Goal: Information Seeking & Learning: Learn about a topic

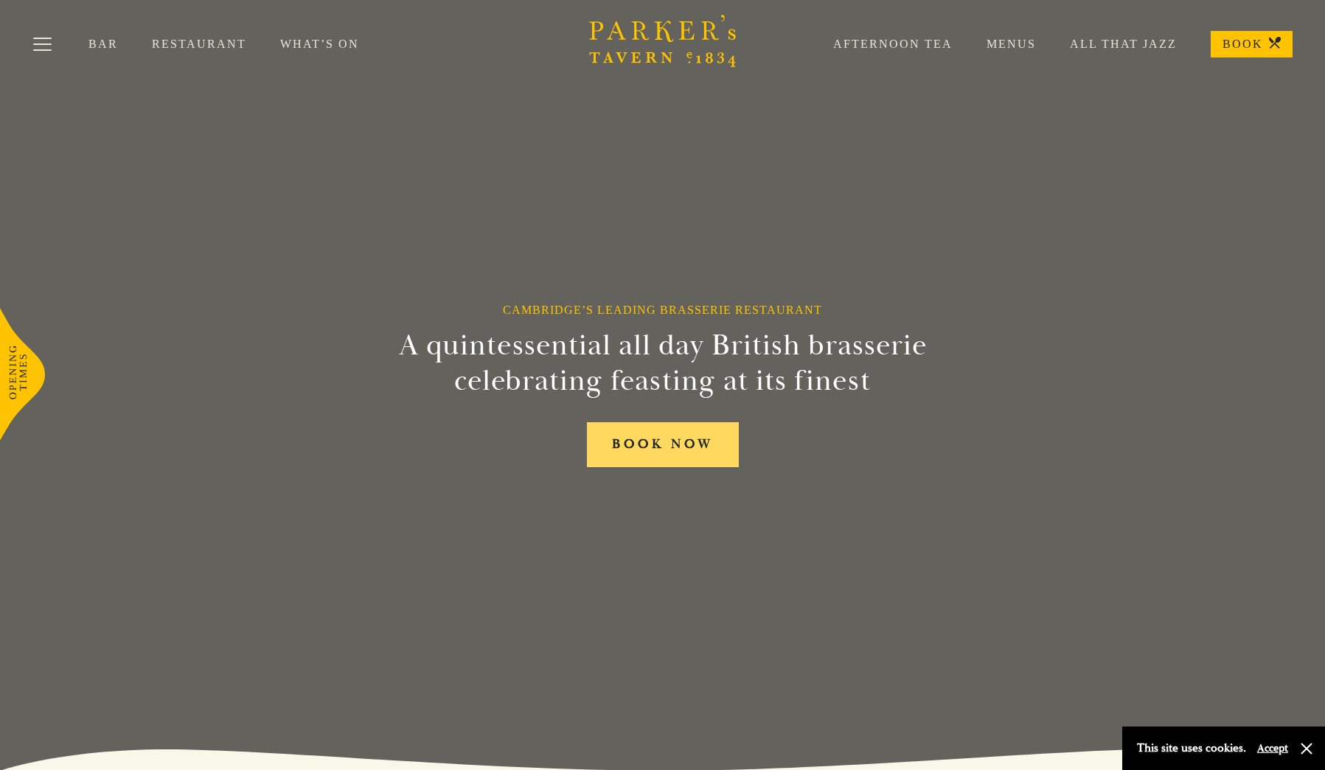
click at [654, 449] on link "BOOK NOW" at bounding box center [663, 444] width 152 height 45
click at [221, 66] on div "Bar Restaurant What’s On Afternoon Tea Menus All That Jazz BOOK" at bounding box center [662, 44] width 1325 height 88
click at [215, 50] on link "Restaurant" at bounding box center [216, 44] width 128 height 15
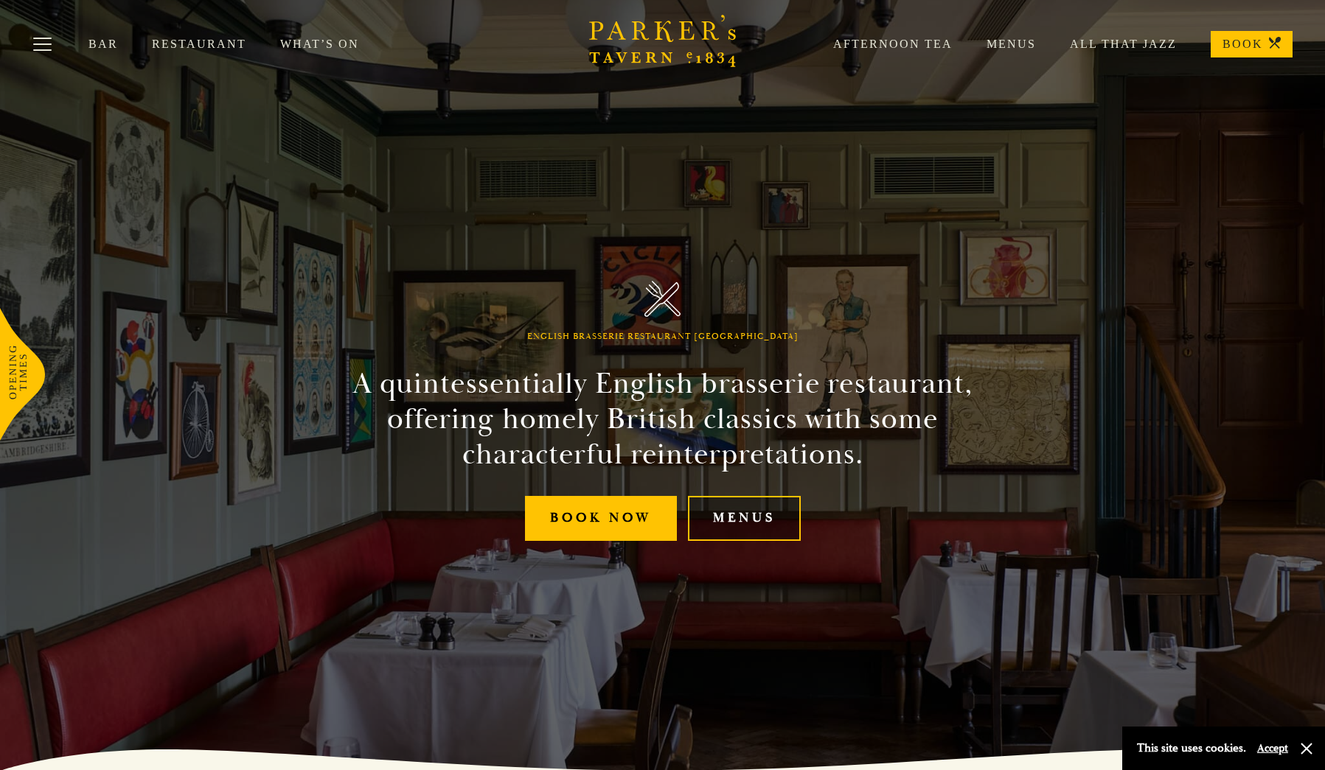
click at [768, 538] on link "Menus" at bounding box center [744, 518] width 113 height 45
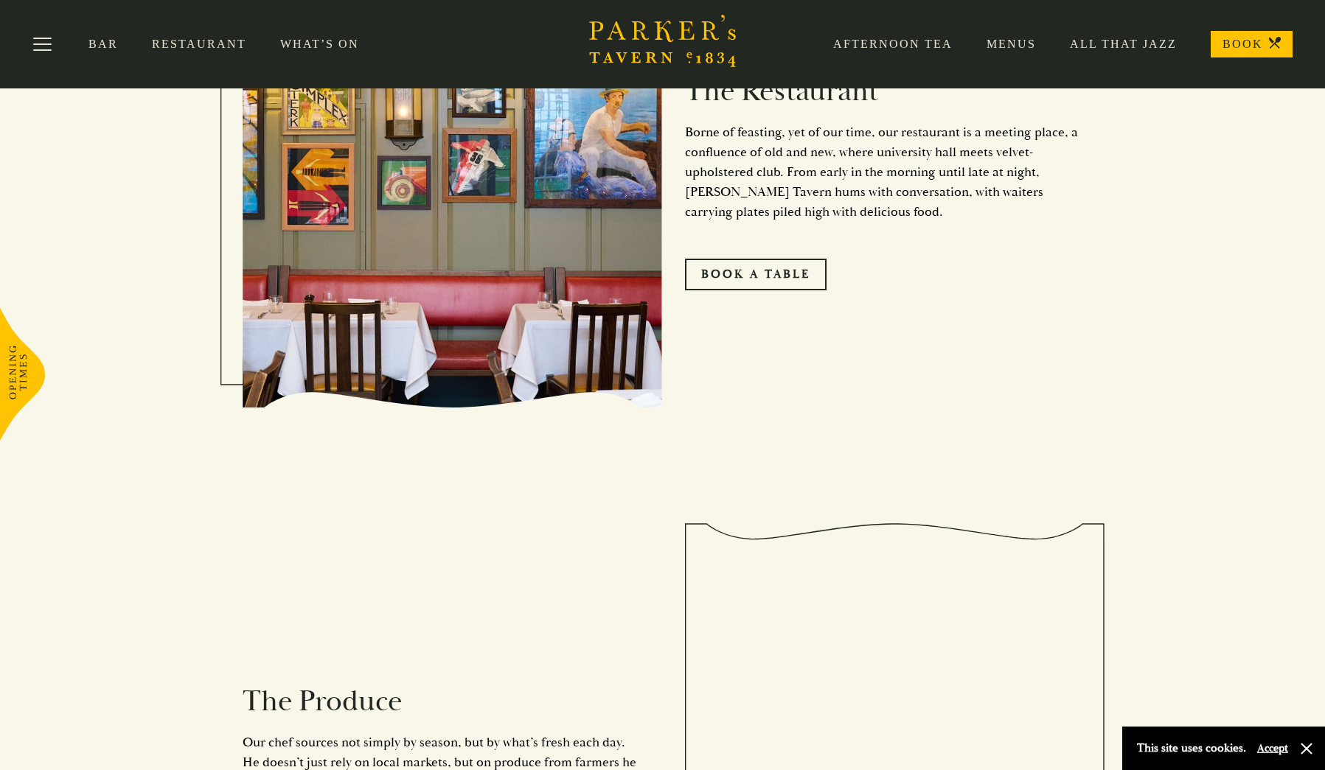
scroll to position [1021, 0]
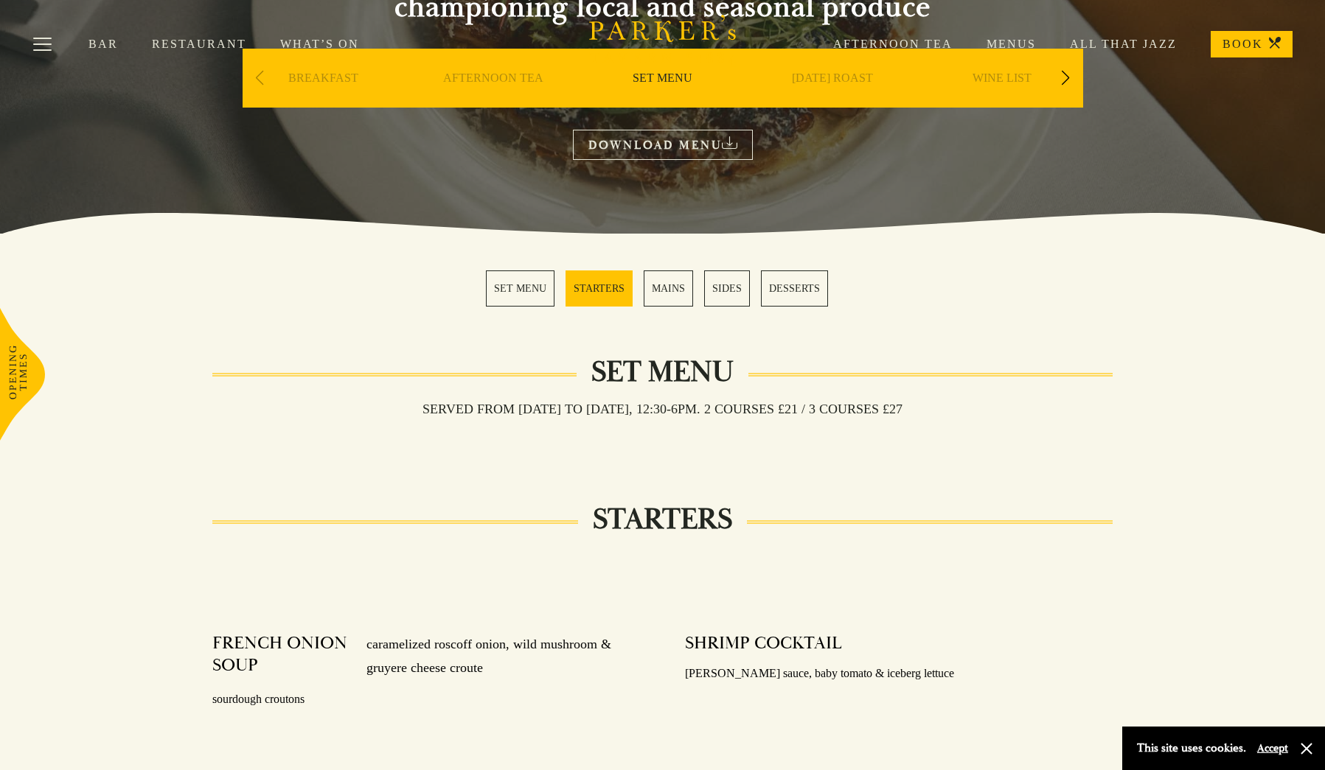
scroll to position [375, 0]
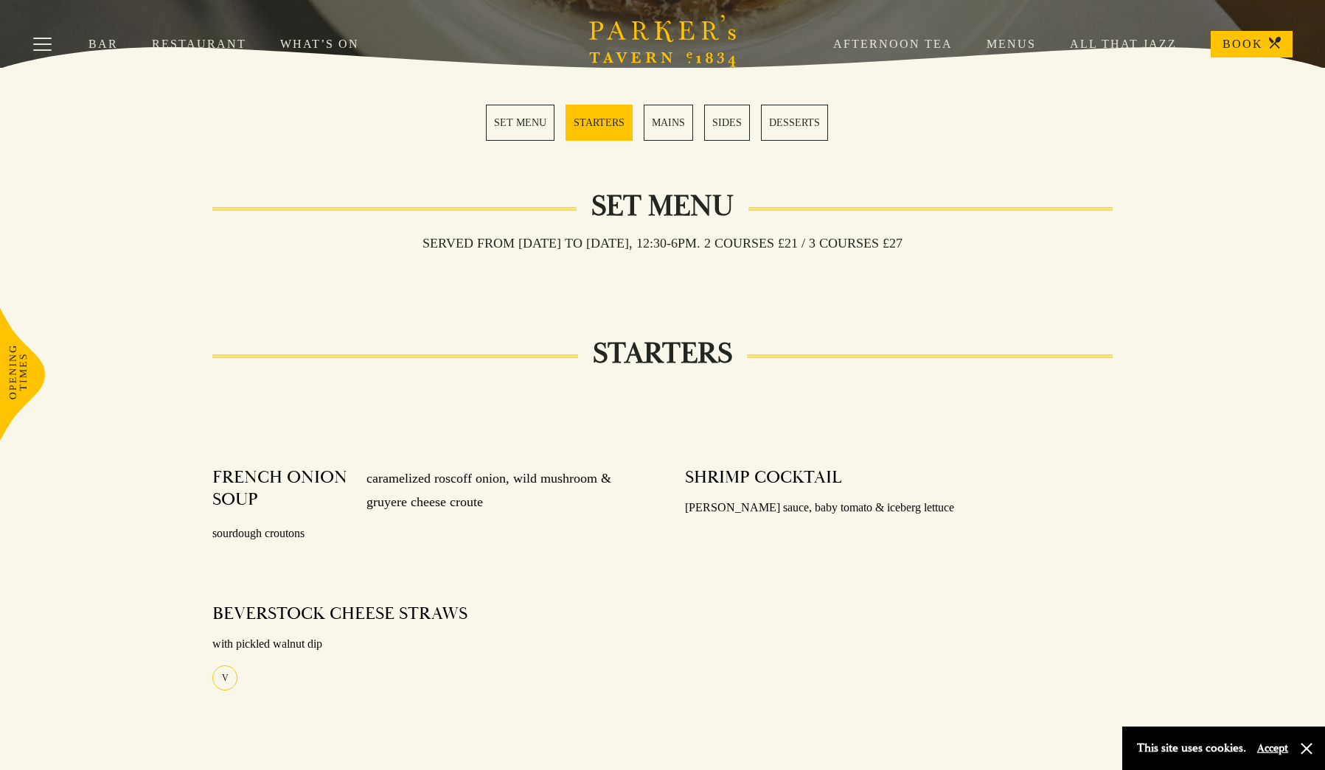
click at [676, 128] on link "MAINS" at bounding box center [668, 123] width 49 height 36
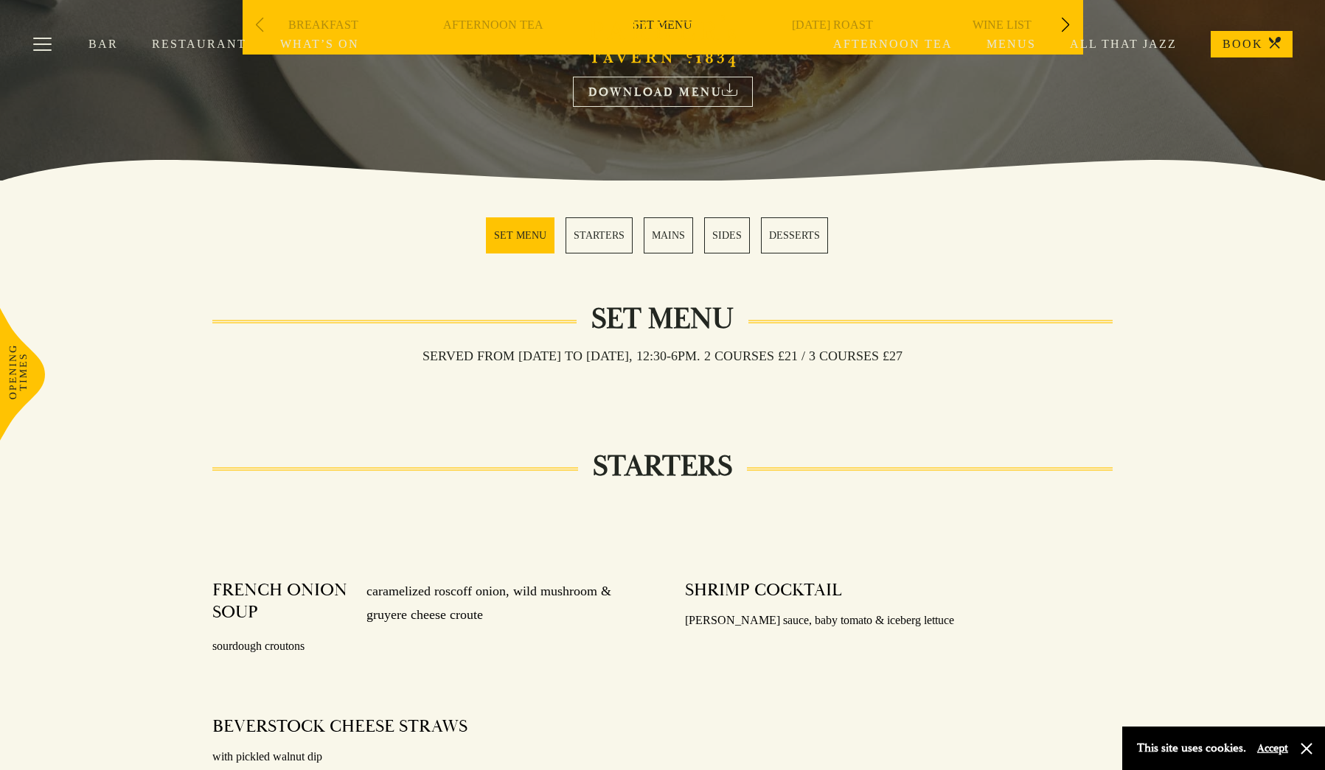
scroll to position [260, 0]
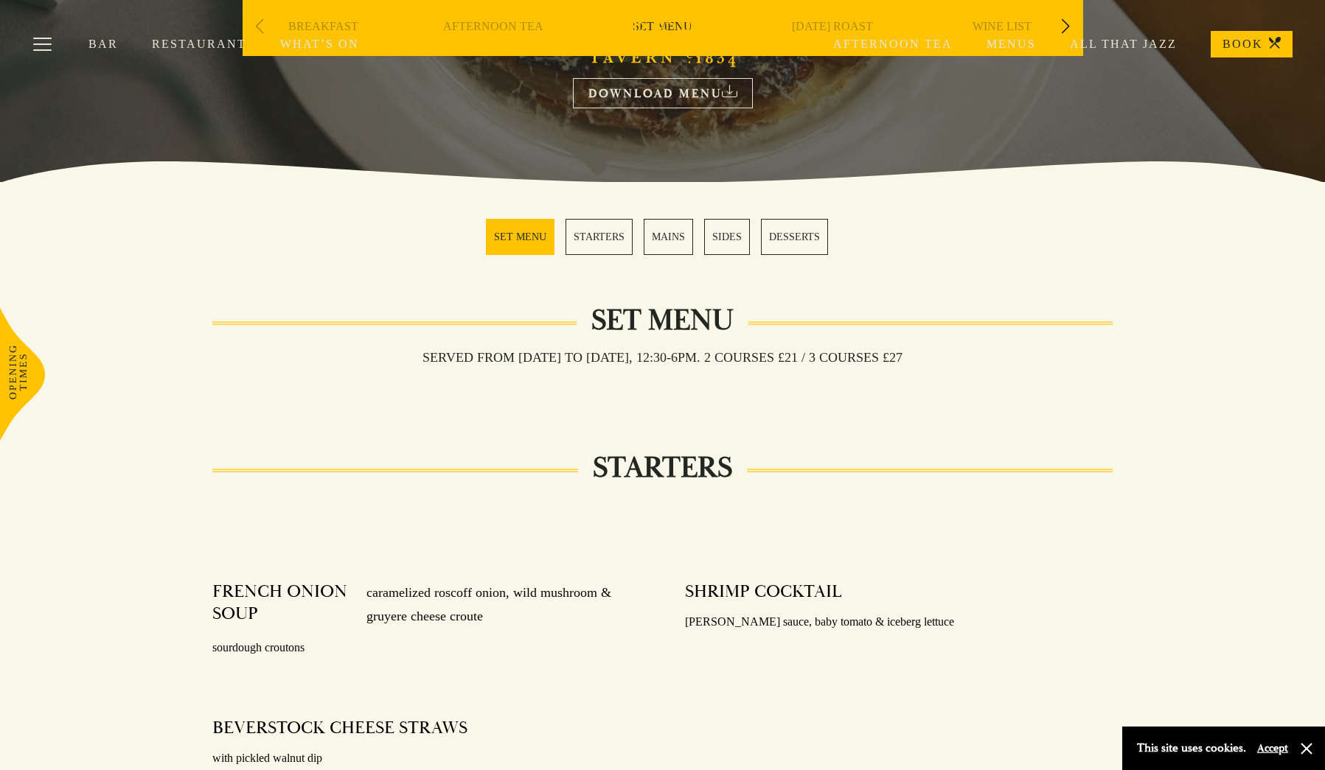
click at [592, 248] on link "STARTERS" at bounding box center [599, 237] width 67 height 36
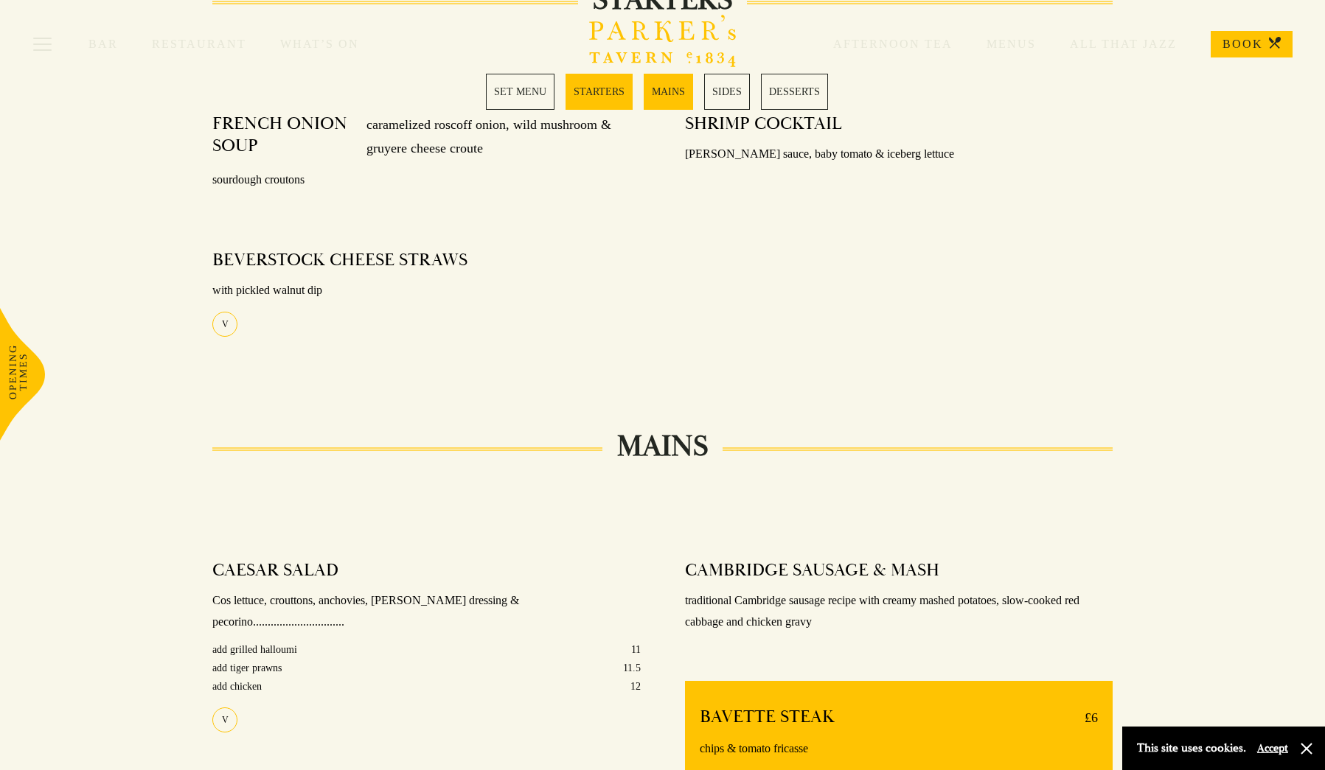
click at [677, 95] on link "MAINS" at bounding box center [668, 92] width 49 height 36
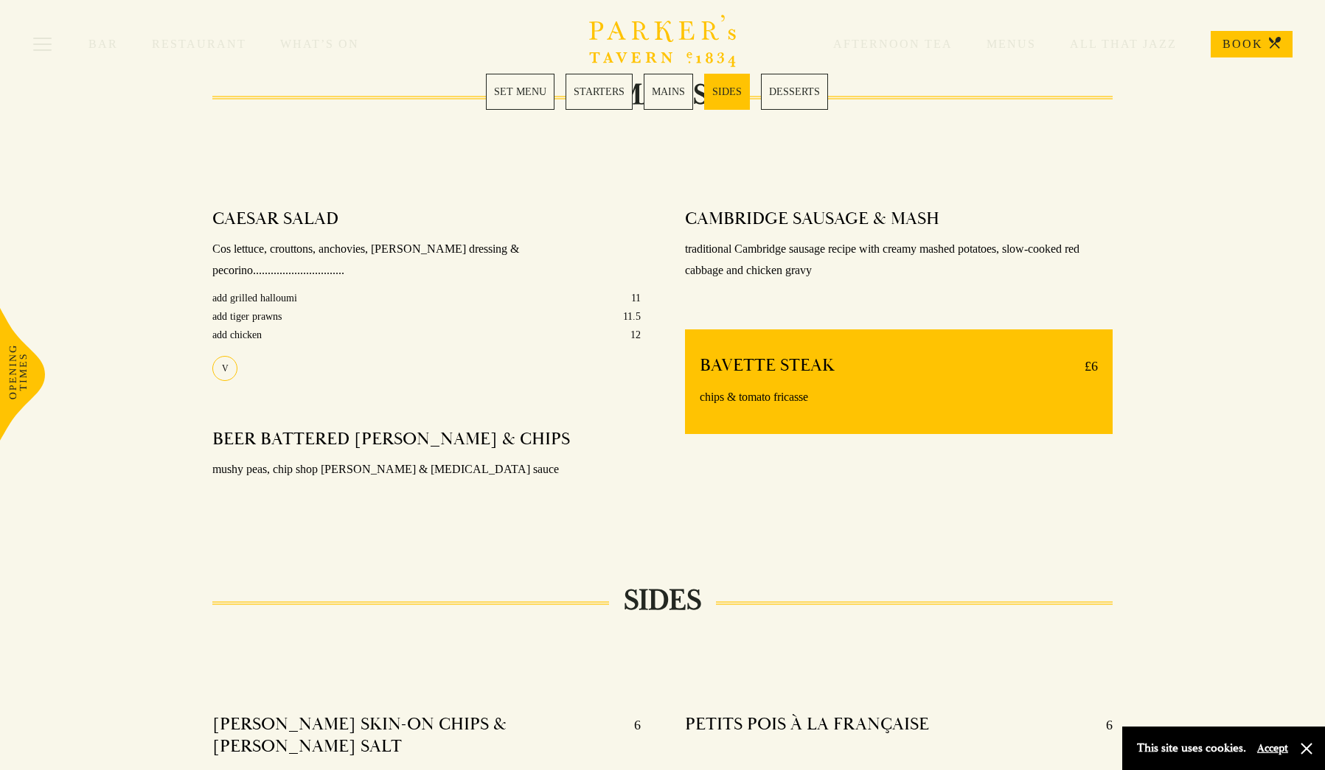
scroll to position [1174, 0]
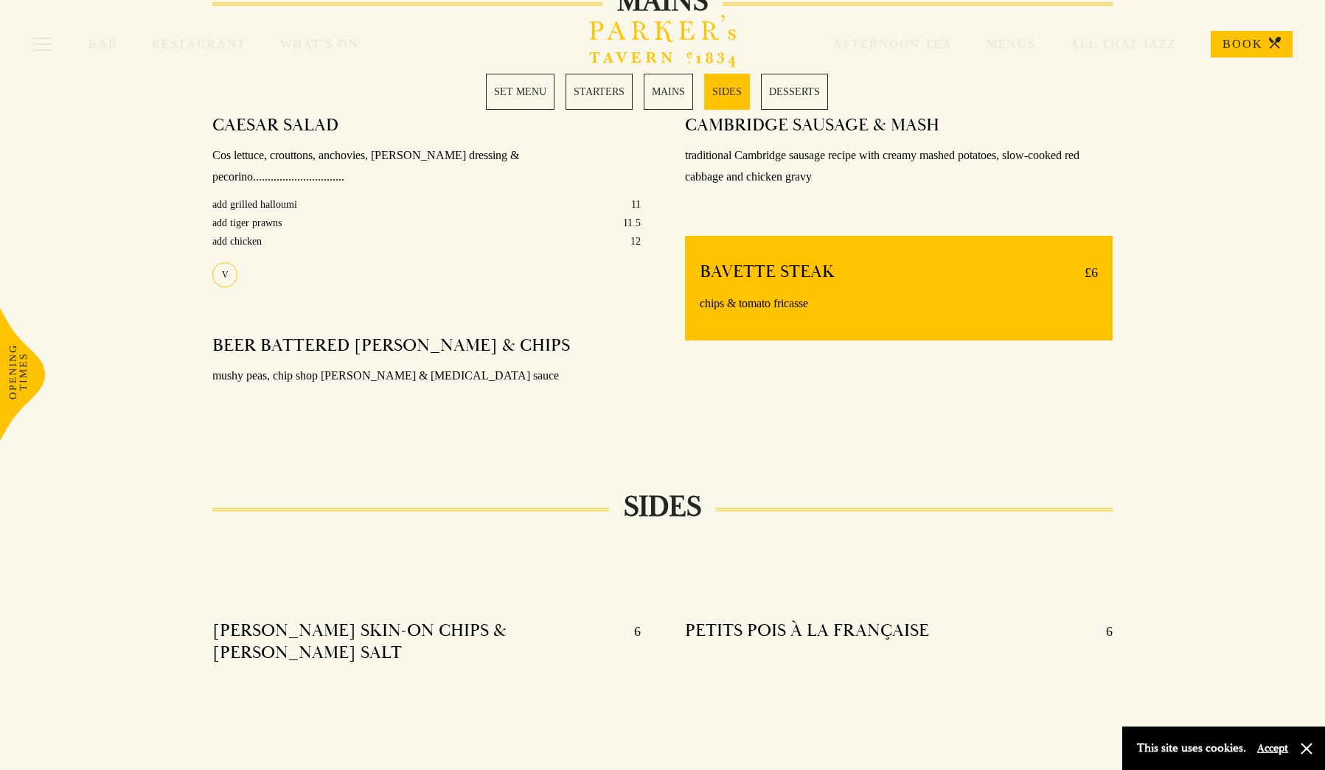
click at [672, 95] on link "MAINS" at bounding box center [668, 92] width 49 height 36
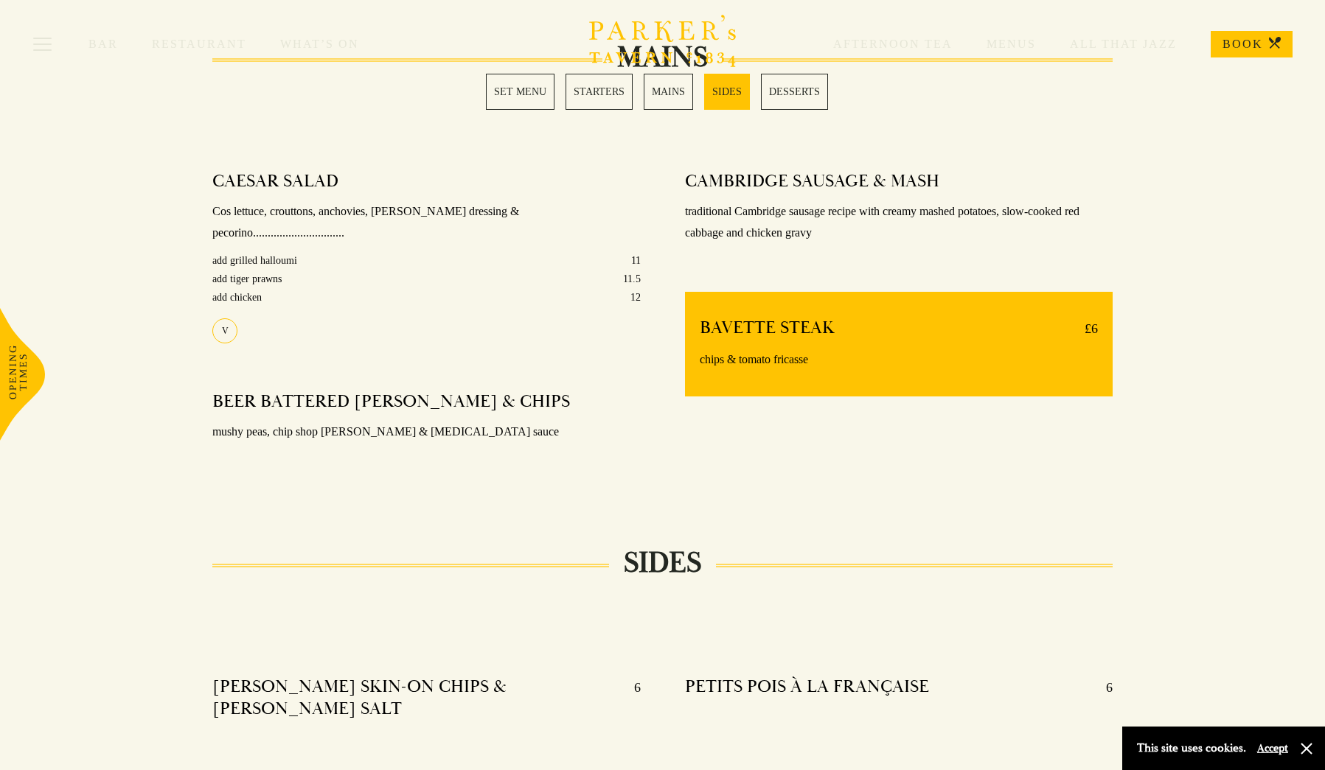
scroll to position [1100, 0]
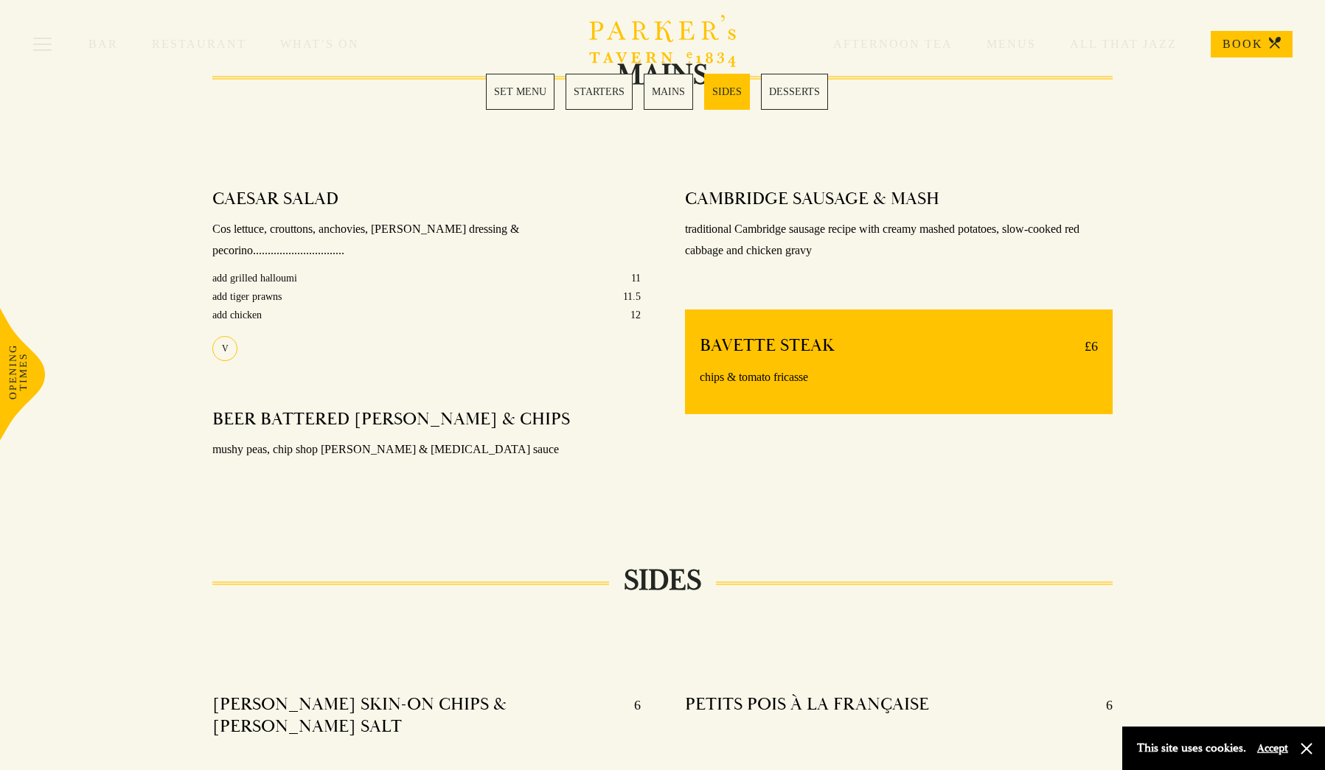
click at [692, 103] on link "MAINS" at bounding box center [668, 92] width 49 height 36
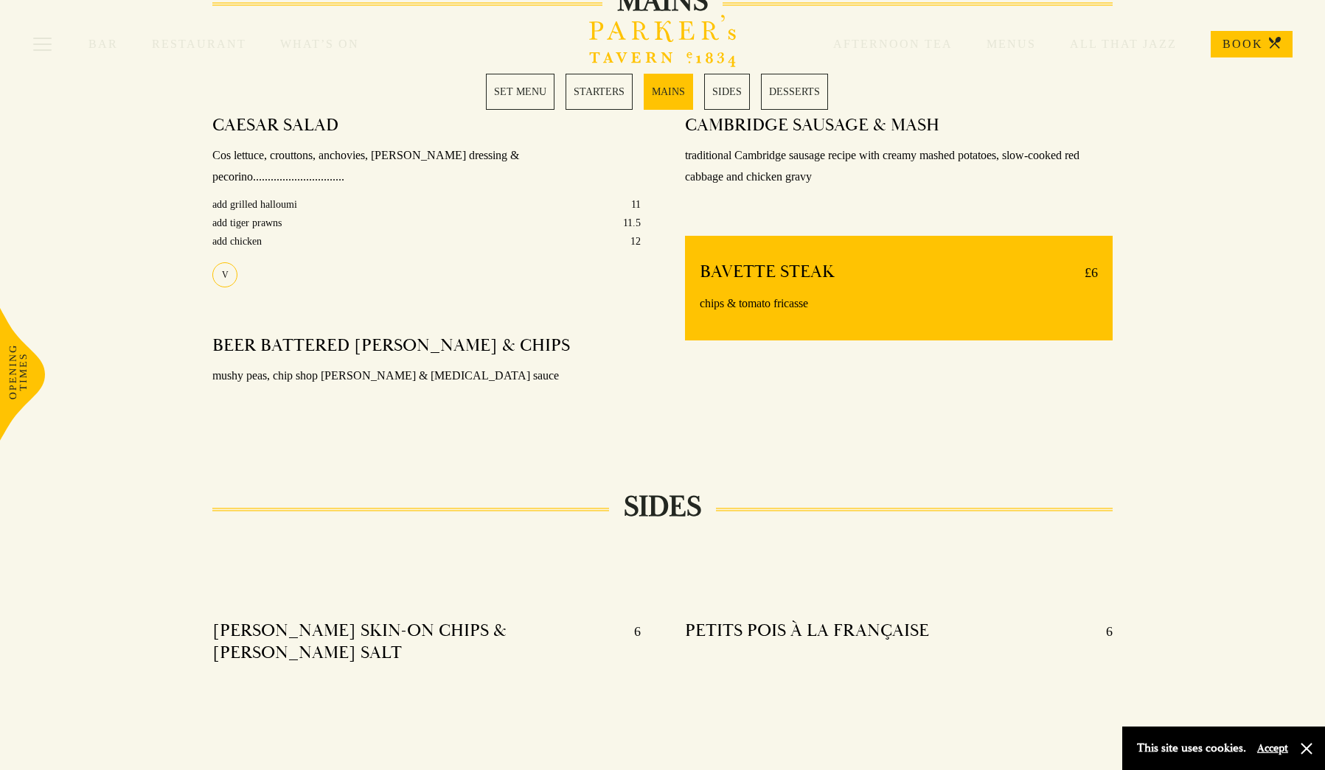
click at [667, 94] on link "MAINS" at bounding box center [668, 92] width 49 height 36
click at [512, 77] on div "Bar Restaurant What’s On Afternoon Tea Menus All That Jazz BOOK" at bounding box center [662, 44] width 1325 height 88
click at [504, 101] on link "SET MENU" at bounding box center [520, 92] width 69 height 36
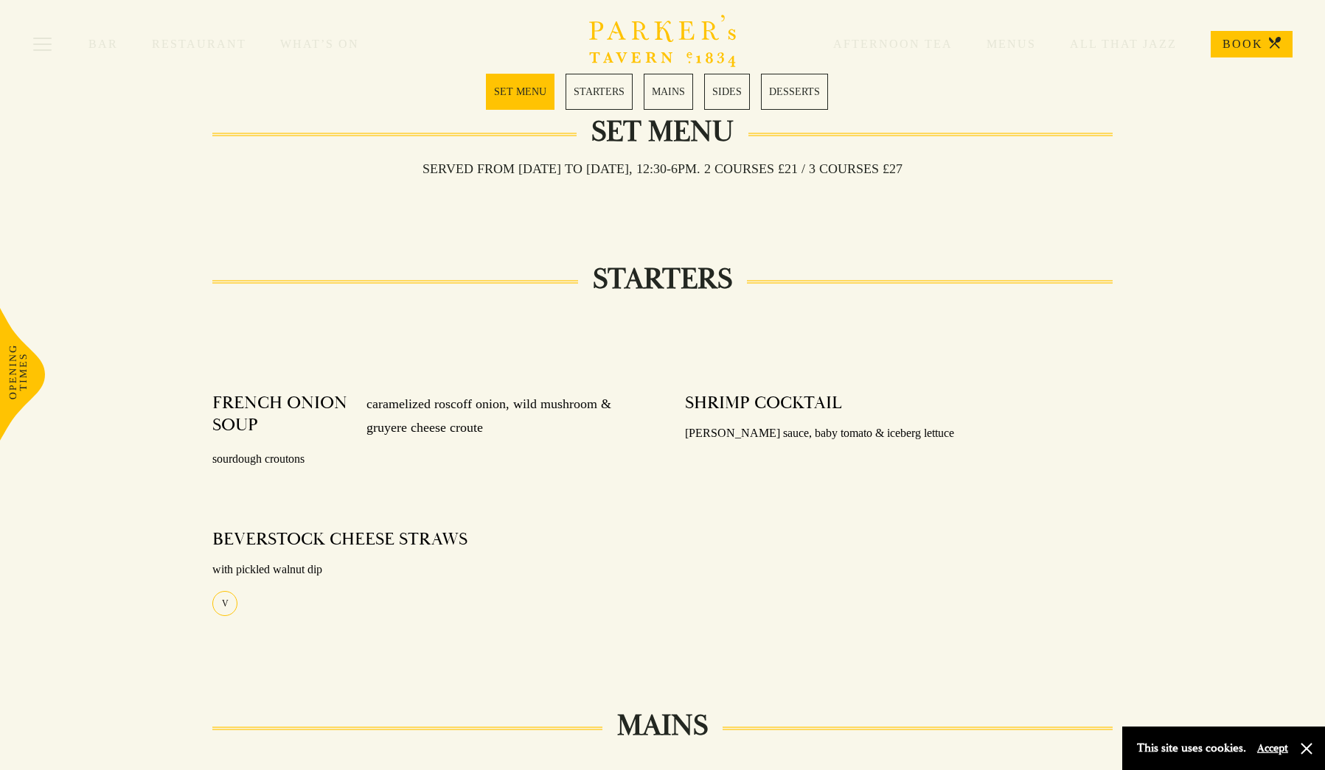
scroll to position [449, 0]
click at [600, 97] on link "STARTERS" at bounding box center [599, 92] width 67 height 36
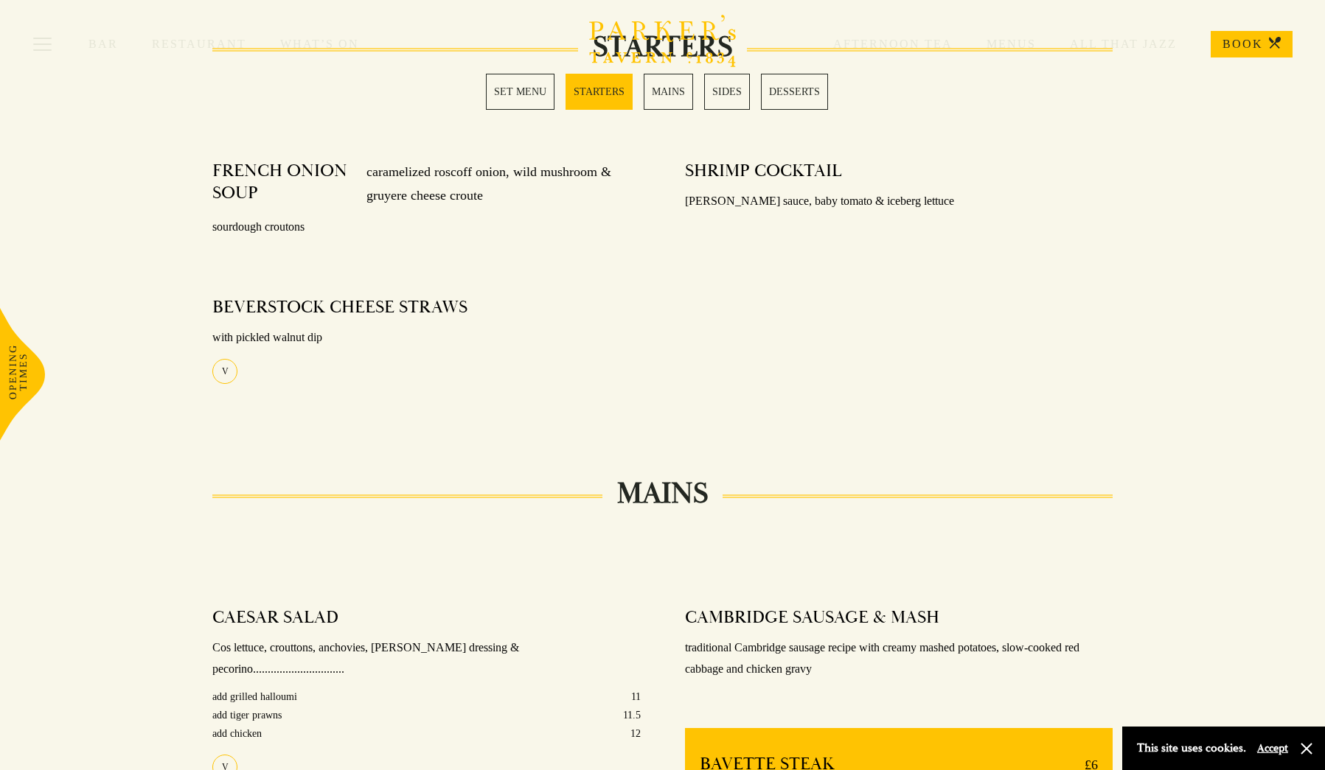
scroll to position [728, 0]
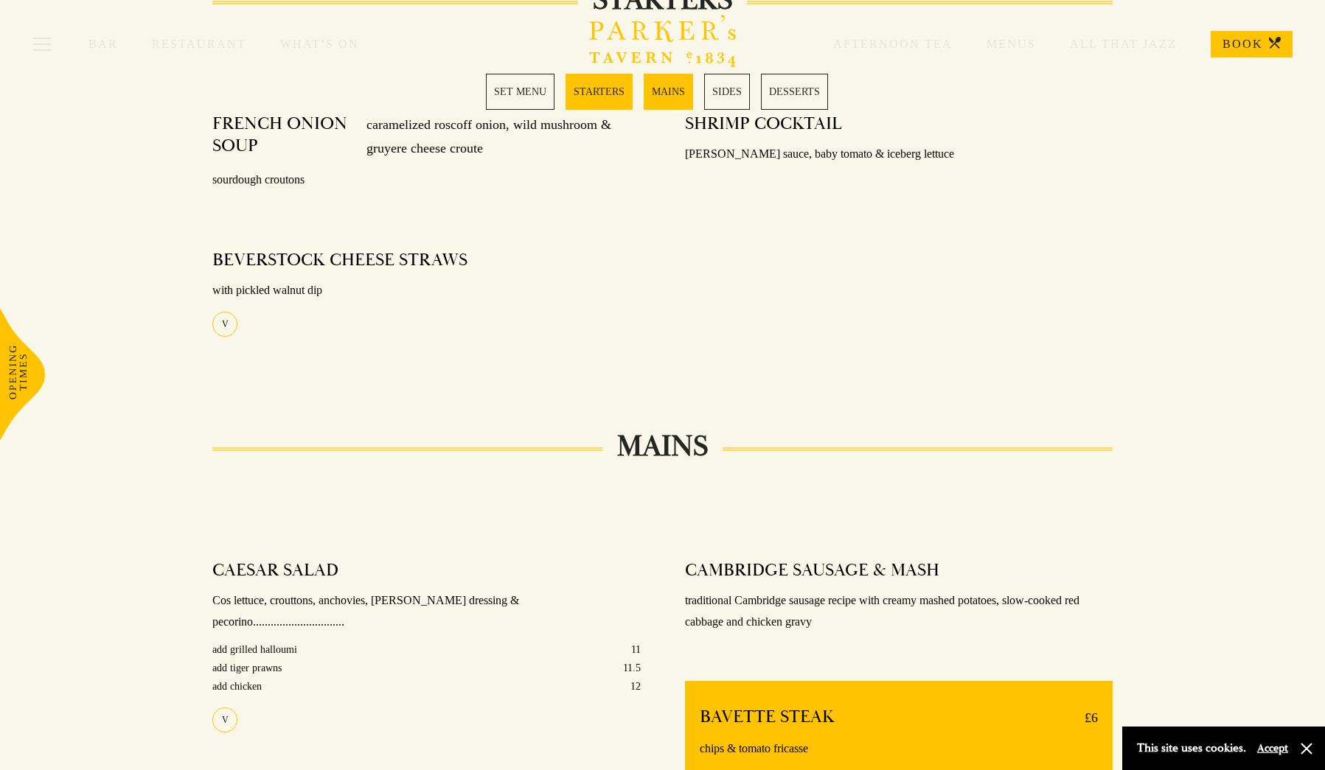
click at [667, 97] on link "MAINS" at bounding box center [668, 92] width 49 height 36
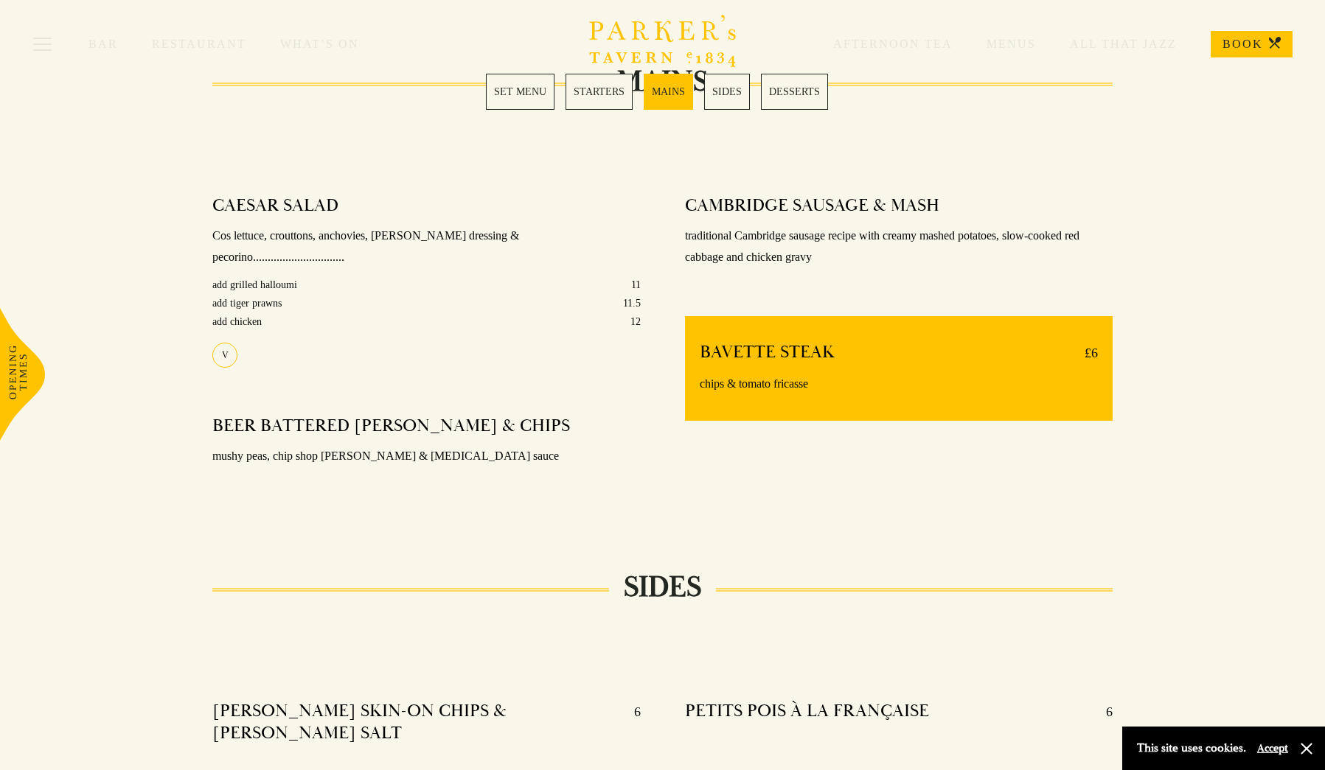
scroll to position [1174, 0]
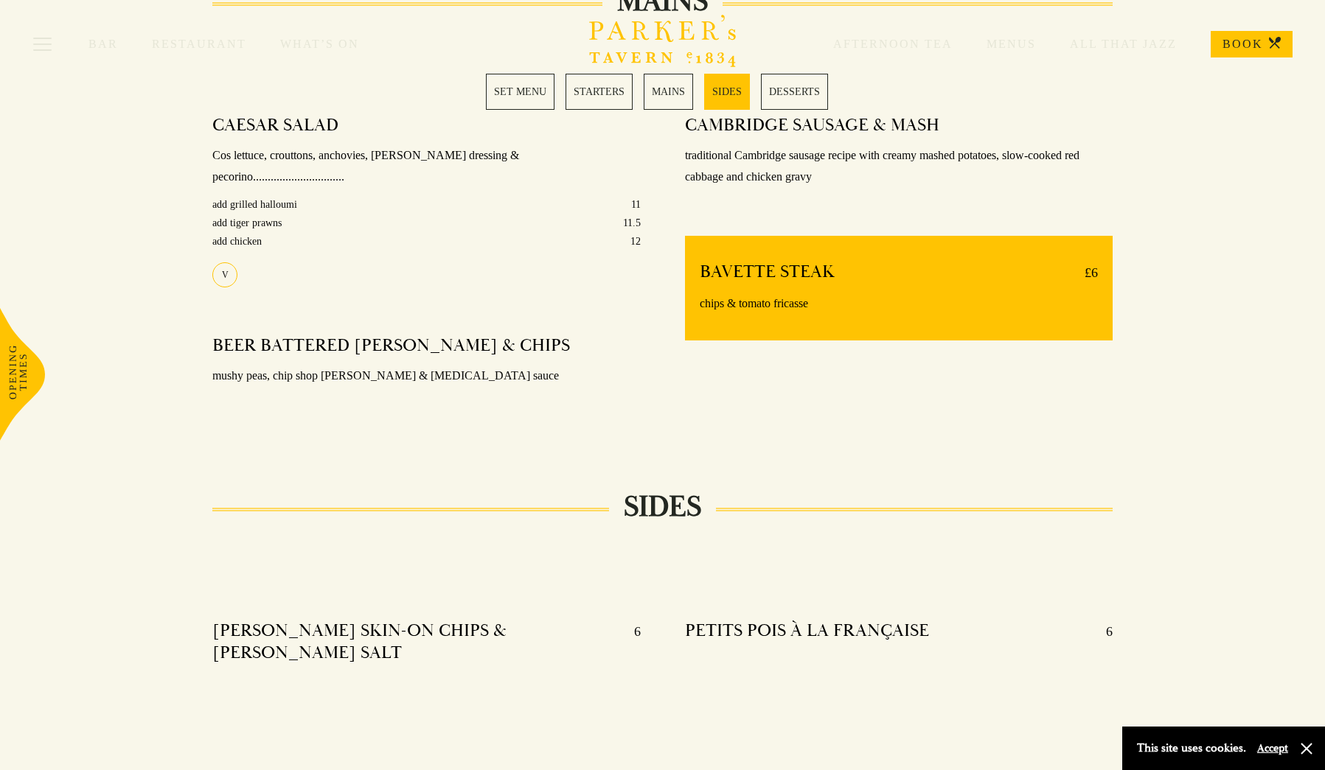
click at [666, 100] on link "MAINS" at bounding box center [668, 92] width 49 height 36
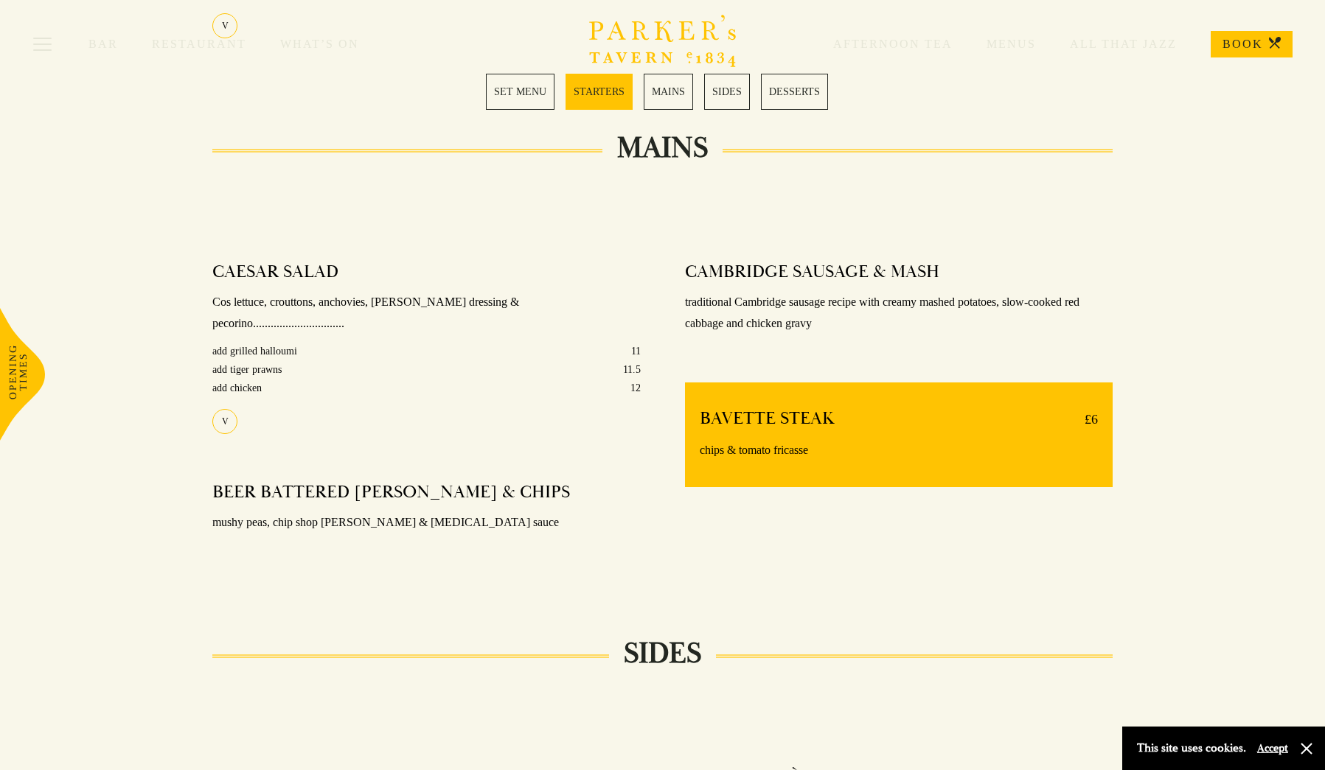
scroll to position [1026, 0]
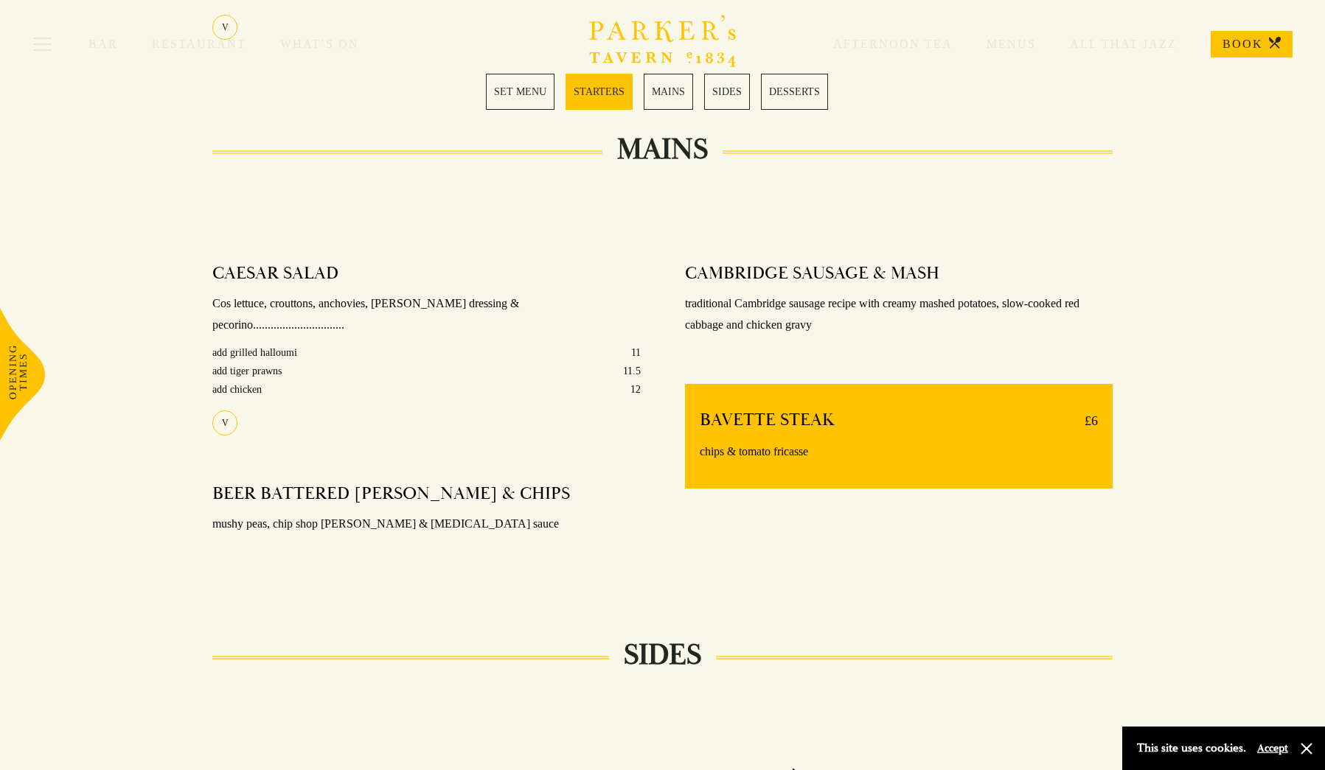
click at [226, 411] on div "V" at bounding box center [224, 423] width 25 height 25
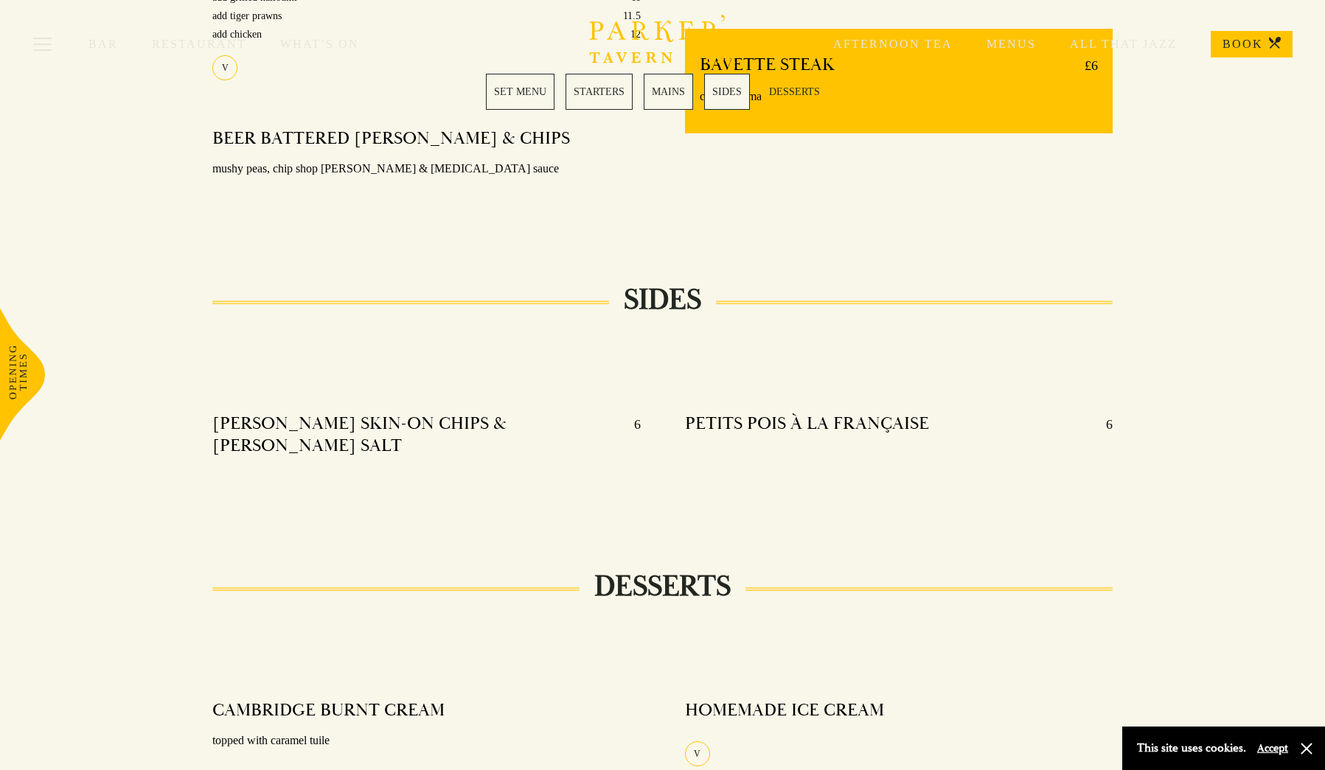
scroll to position [1395, 0]
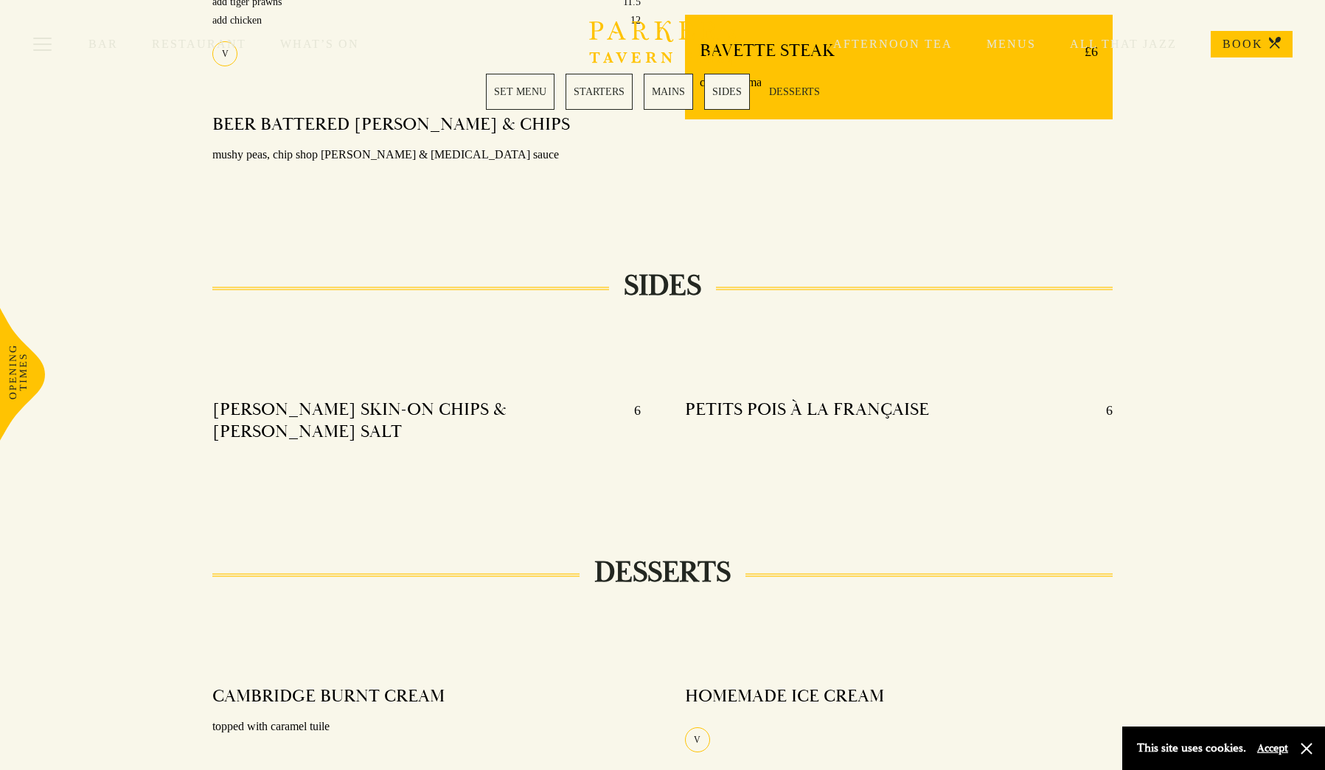
click at [669, 91] on link "MAINS" at bounding box center [668, 92] width 49 height 36
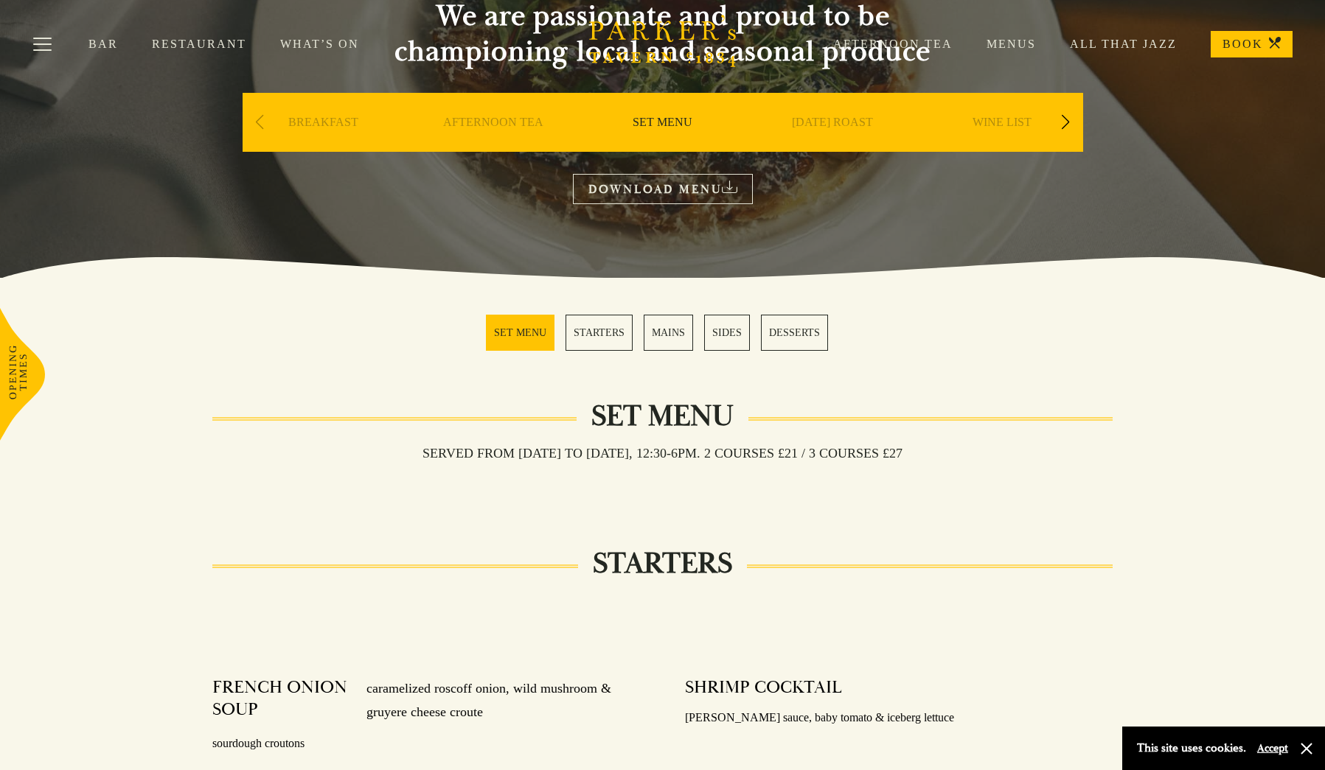
scroll to position [164, 0]
click at [674, 180] on link "DOWNLOAD MENU" at bounding box center [663, 189] width 180 height 30
click at [820, 123] on link "[DATE] ROAST" at bounding box center [832, 144] width 81 height 59
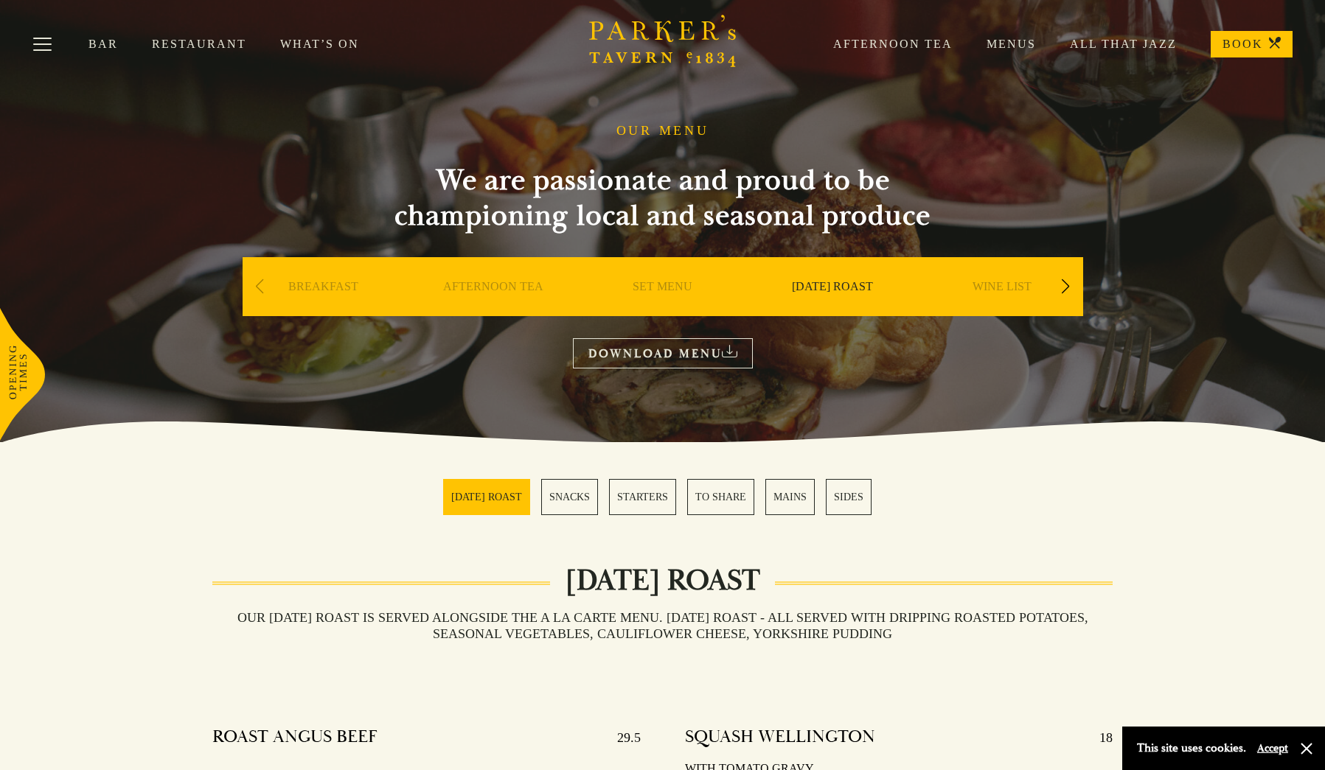
click at [820, 123] on section "OUR MENU We are passionate and proud to be championing local and seasonal produ…" at bounding box center [662, 221] width 1325 height 442
